Goal: Check status

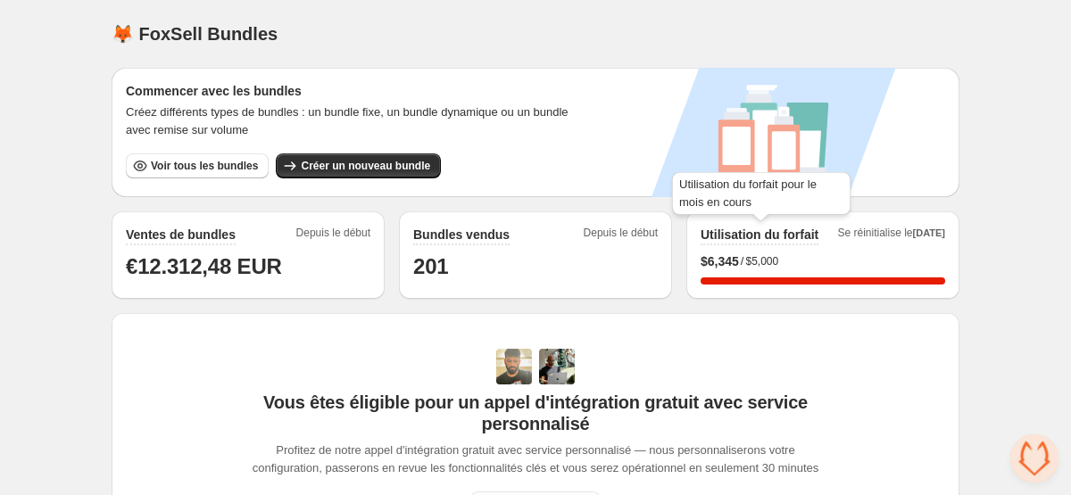
click at [731, 239] on h2 "Utilisation du forfait" at bounding box center [760, 235] width 118 height 18
click at [731, 268] on span "$ 6,345" at bounding box center [720, 262] width 38 height 18
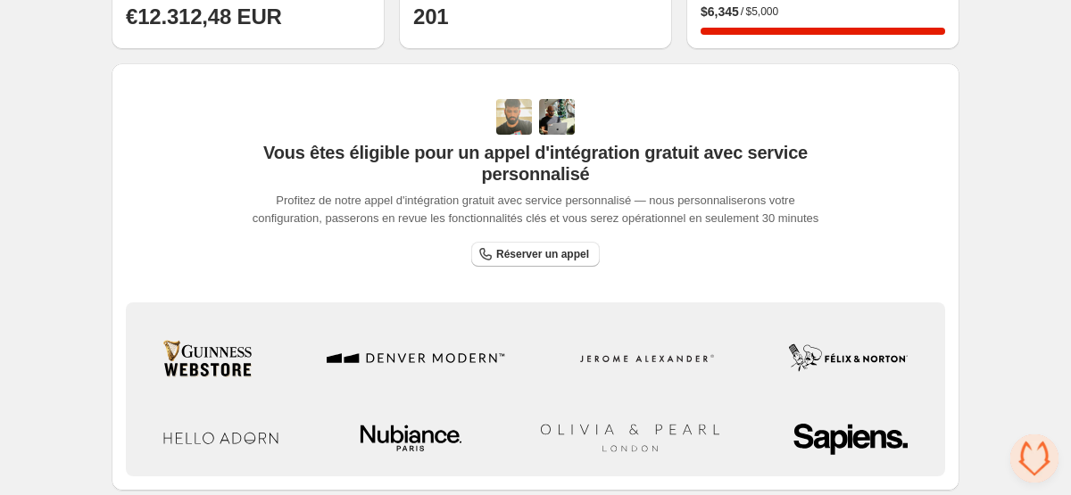
scroll to position [431, 0]
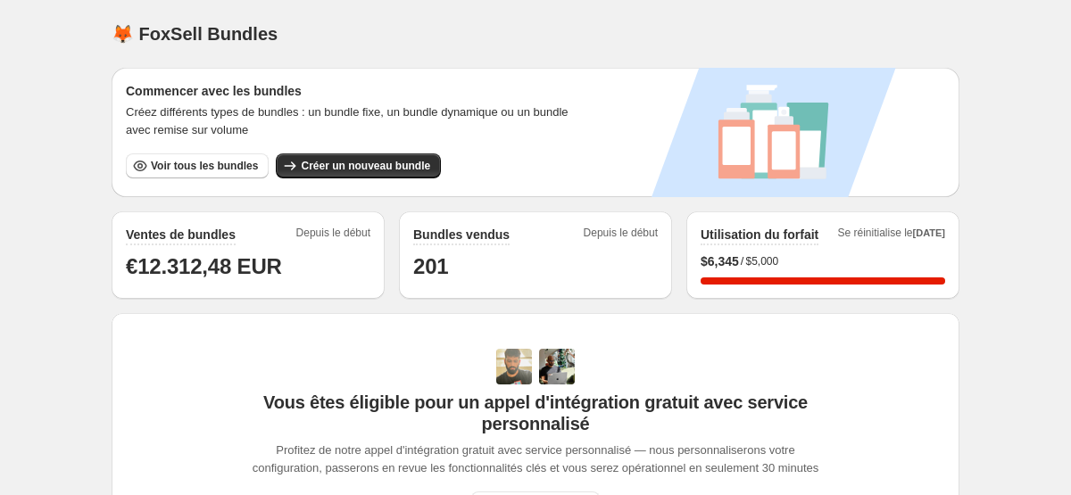
scroll to position [429, 0]
click at [728, 267] on span "$ 6,345" at bounding box center [720, 262] width 38 height 18
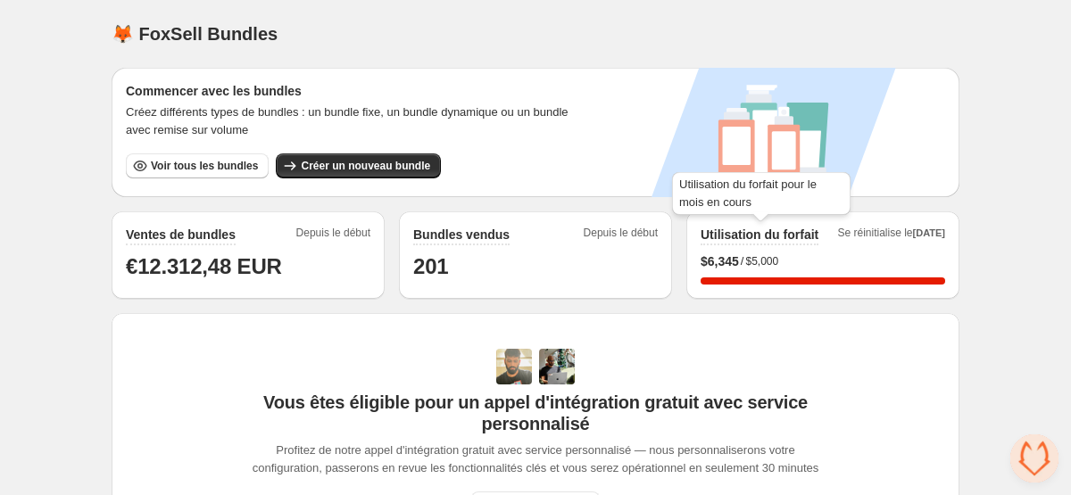
click at [752, 226] on h2 "Utilisation du forfait" at bounding box center [760, 235] width 118 height 18
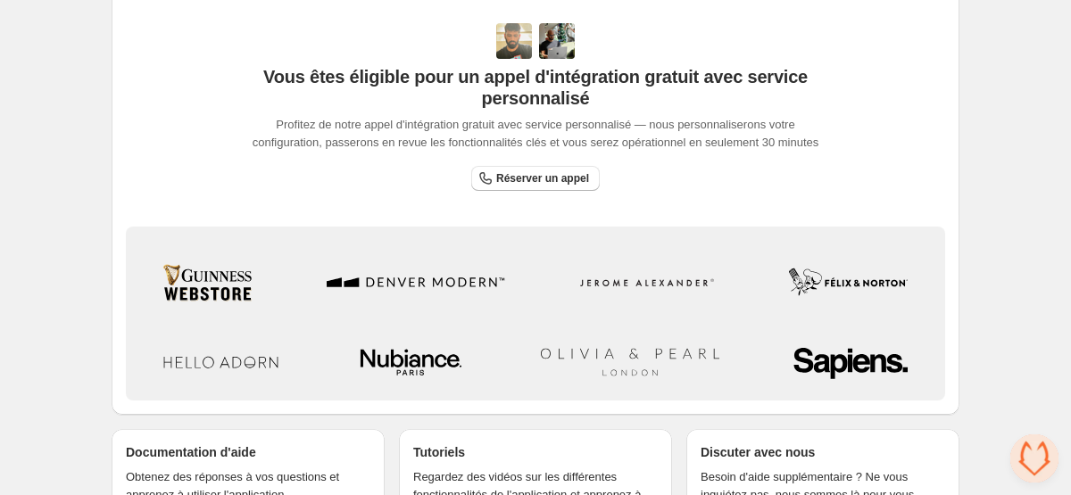
scroll to position [431, 0]
